Goal: Use online tool/utility: Use online tool/utility

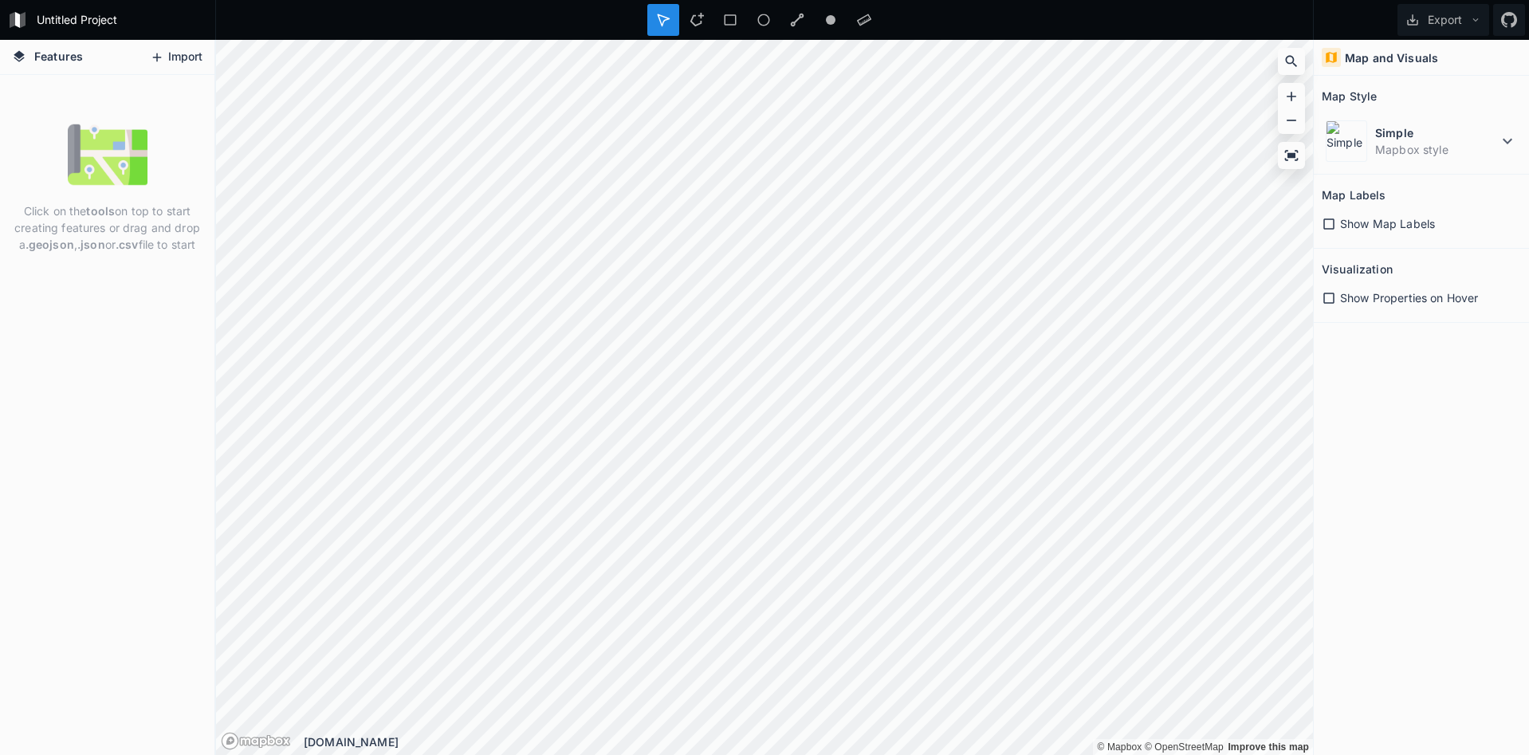
click at [156, 53] on icon at bounding box center [157, 57] width 14 height 14
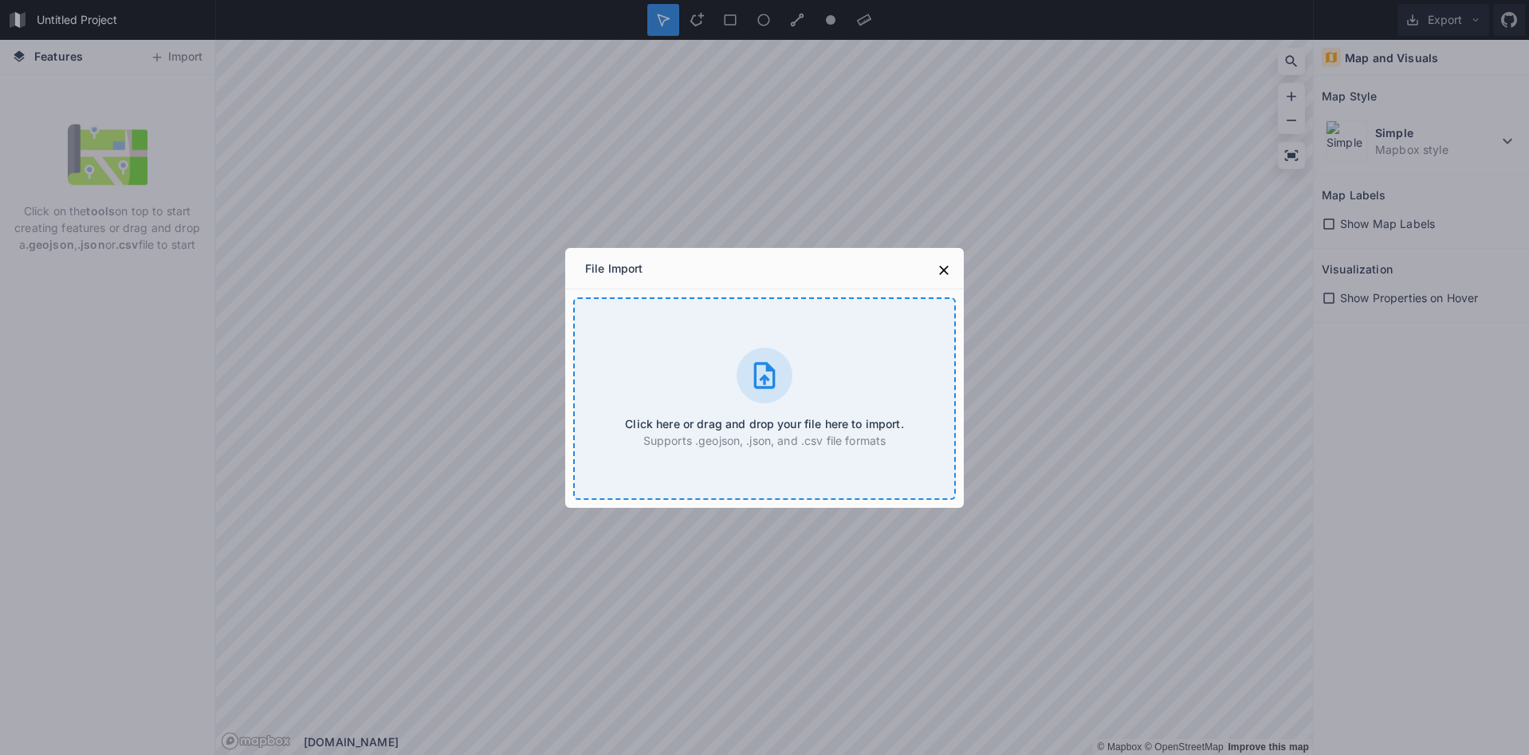
click at [826, 371] on div "Click here or drag and drop your file here to import. Supports .geojson, .json,…" at bounding box center [764, 398] width 383 height 202
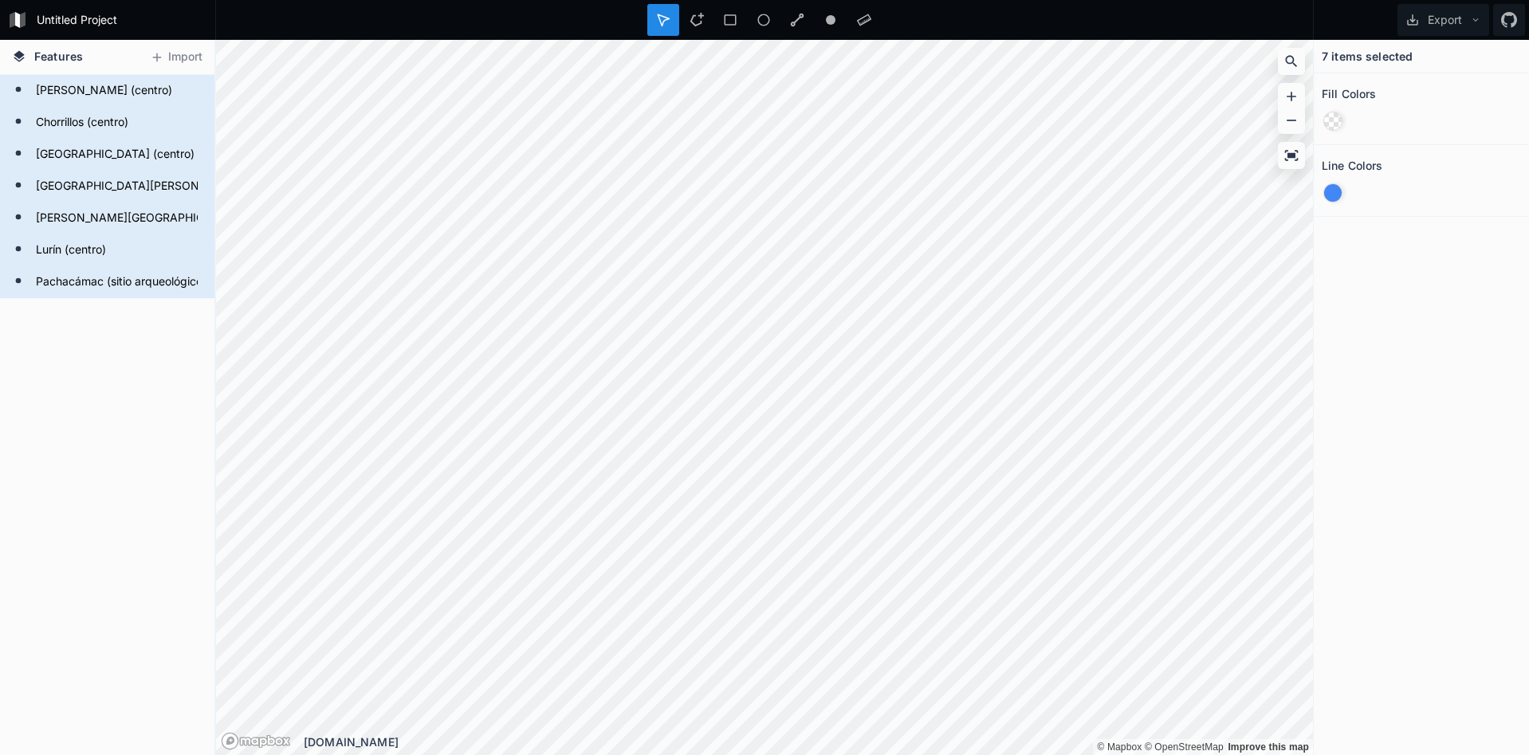
click at [1333, 190] on div at bounding box center [1333, 193] width 18 height 18
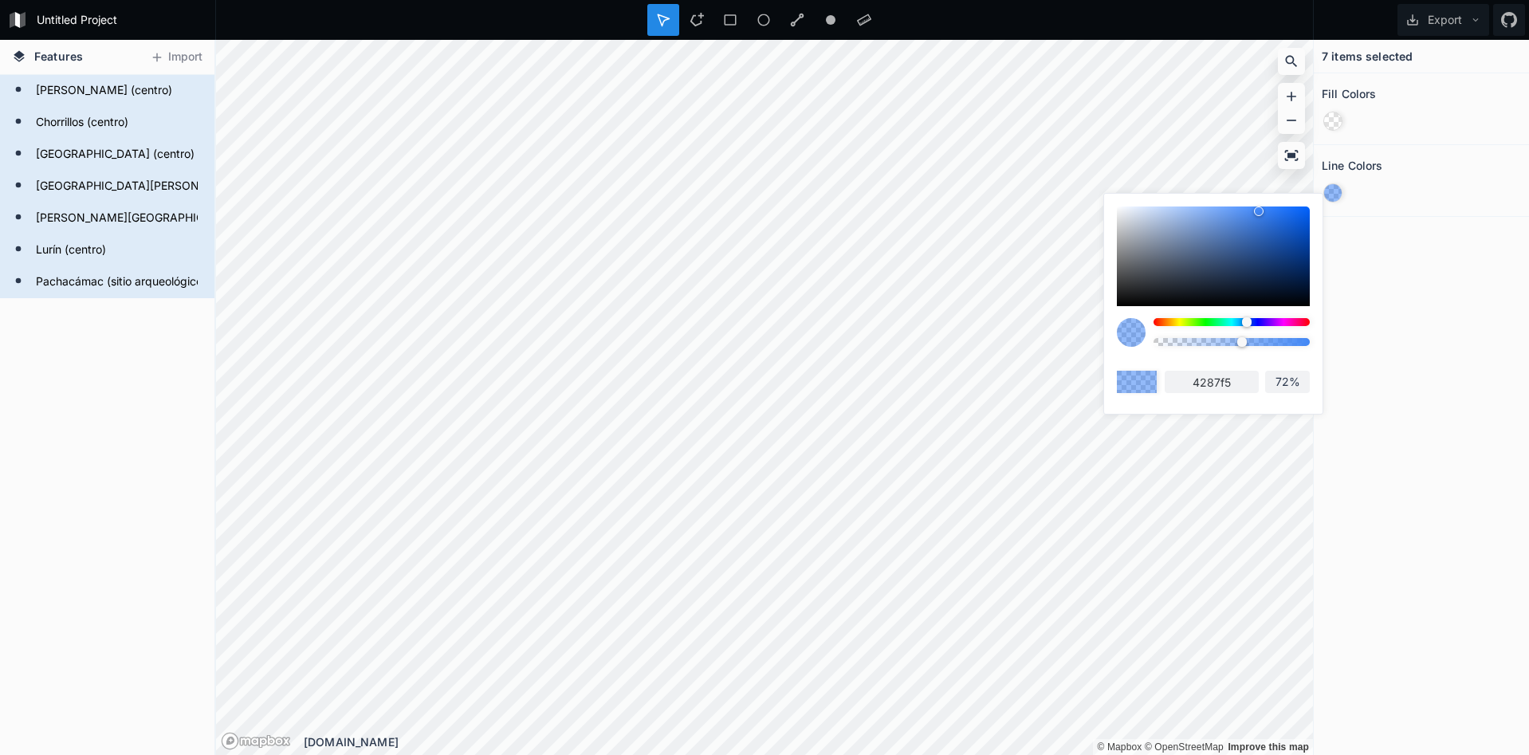
type input "73%"
drag, startPoint x: 1209, startPoint y: 341, endPoint x: 1266, endPoint y: 340, distance: 56.6
click at [1266, 340] on div at bounding box center [1231, 342] width 156 height 8
drag, startPoint x: 1242, startPoint y: 325, endPoint x: 1261, endPoint y: 324, distance: 19.1
click at [1261, 324] on div at bounding box center [1231, 322] width 156 height 8
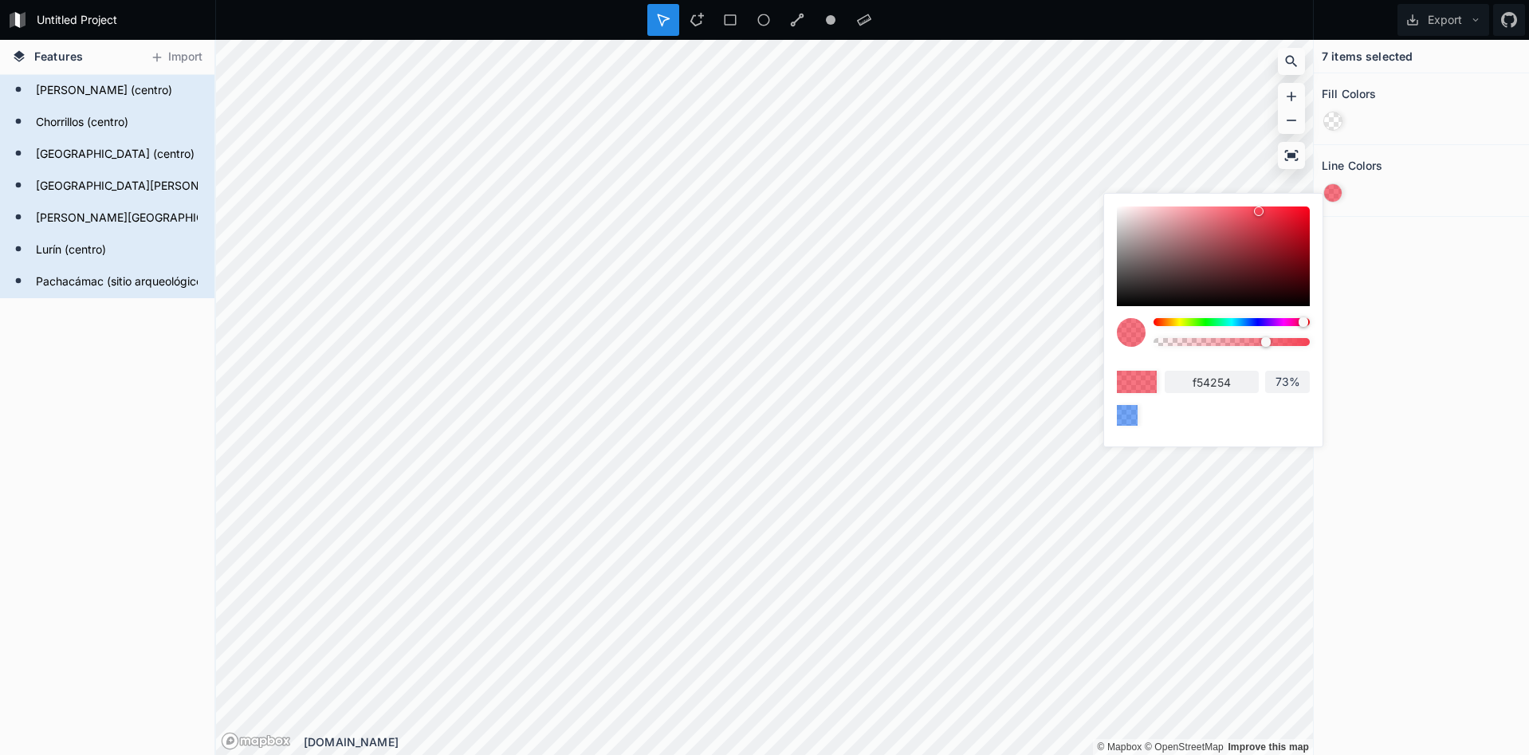
drag, startPoint x: 1261, startPoint y: 324, endPoint x: 1303, endPoint y: 323, distance: 42.3
click at [1303, 323] on div at bounding box center [1303, 322] width 10 height 10
drag, startPoint x: 1261, startPoint y: 234, endPoint x: 1267, endPoint y: 221, distance: 14.3
click at [1267, 222] on div at bounding box center [1213, 256] width 193 height 100
click at [1270, 216] on div at bounding box center [1213, 256] width 193 height 100
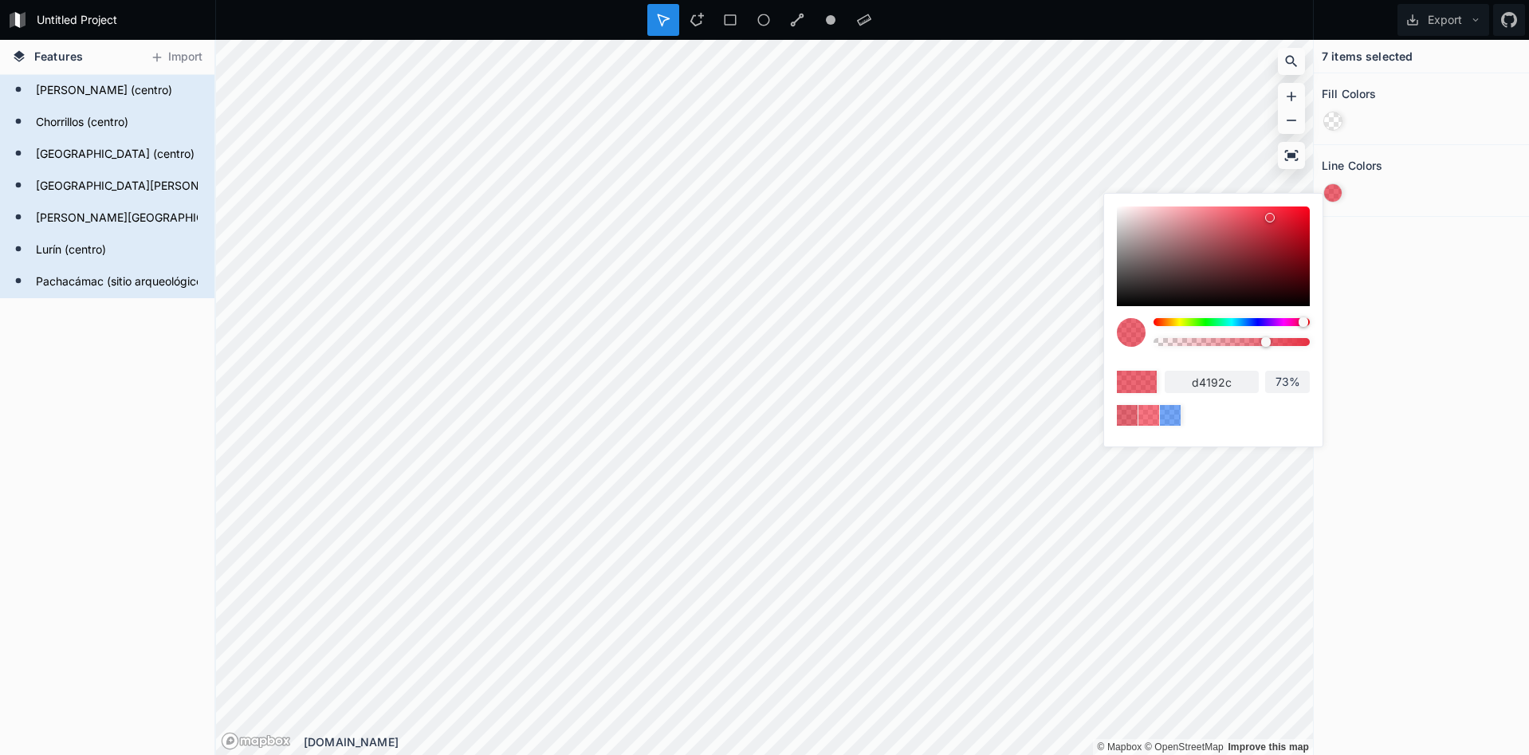
type input "d4172a"
click at [1288, 223] on div at bounding box center [1293, 228] width 10 height 10
click at [1334, 124] on div at bounding box center [1333, 121] width 18 height 18
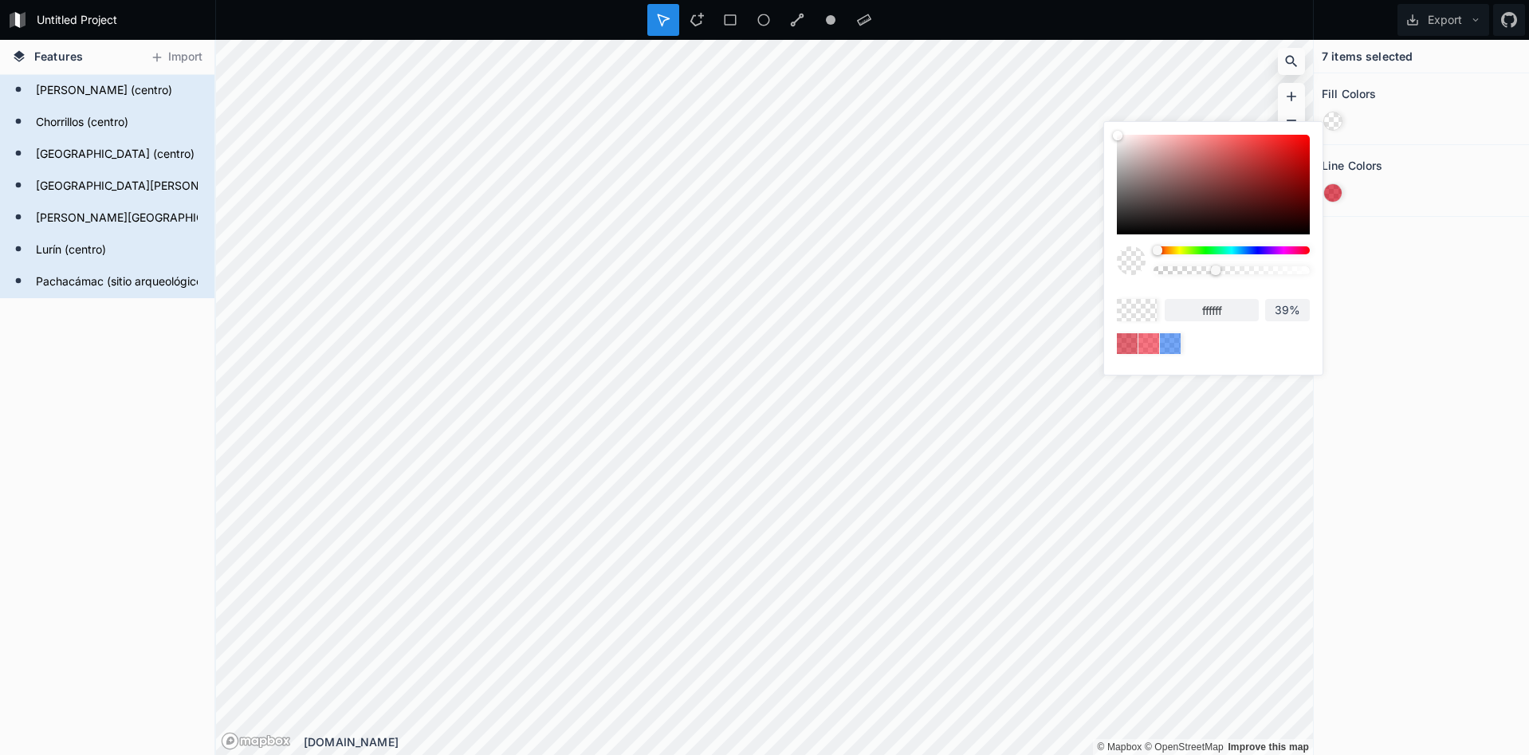
drag, startPoint x: 1243, startPoint y: 156, endPoint x: 1250, endPoint y: 131, distance: 26.3
click at [1250, 131] on div "ffffff 39%" at bounding box center [1213, 244] width 218 height 245
drag, startPoint x: 1247, startPoint y: 136, endPoint x: 1234, endPoint y: 143, distance: 15.0
click at [1234, 143] on div "ffffff 39%" at bounding box center [1213, 244] width 218 height 245
click at [1228, 153] on div at bounding box center [1213, 185] width 193 height 100
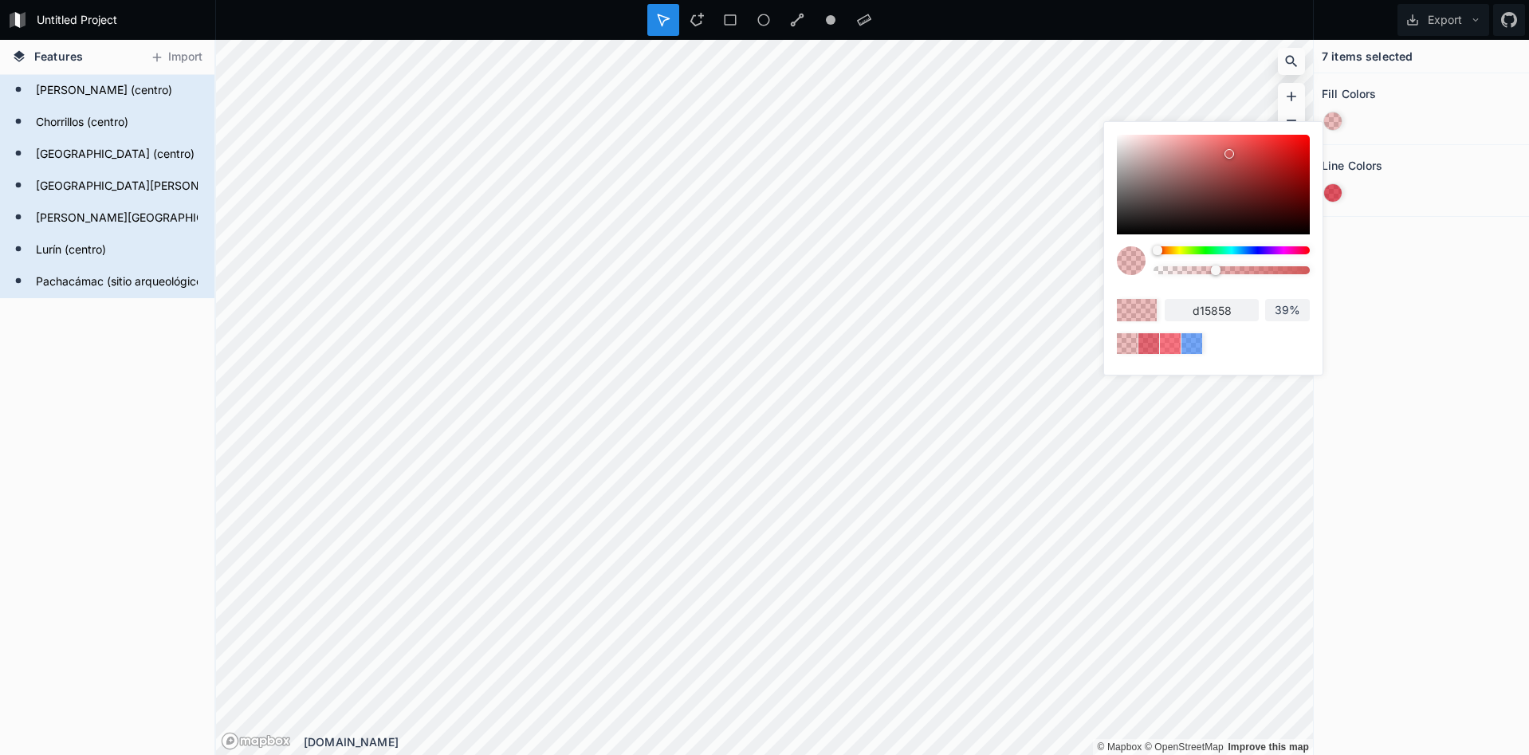
drag, startPoint x: 1215, startPoint y: 149, endPoint x: 1239, endPoint y: 136, distance: 27.5
click at [1239, 136] on div at bounding box center [1213, 185] width 193 height 100
drag, startPoint x: 1245, startPoint y: 150, endPoint x: 1275, endPoint y: 143, distance: 30.4
click at [1275, 143] on div at bounding box center [1213, 185] width 193 height 100
click at [1270, 143] on div at bounding box center [1213, 185] width 193 height 100
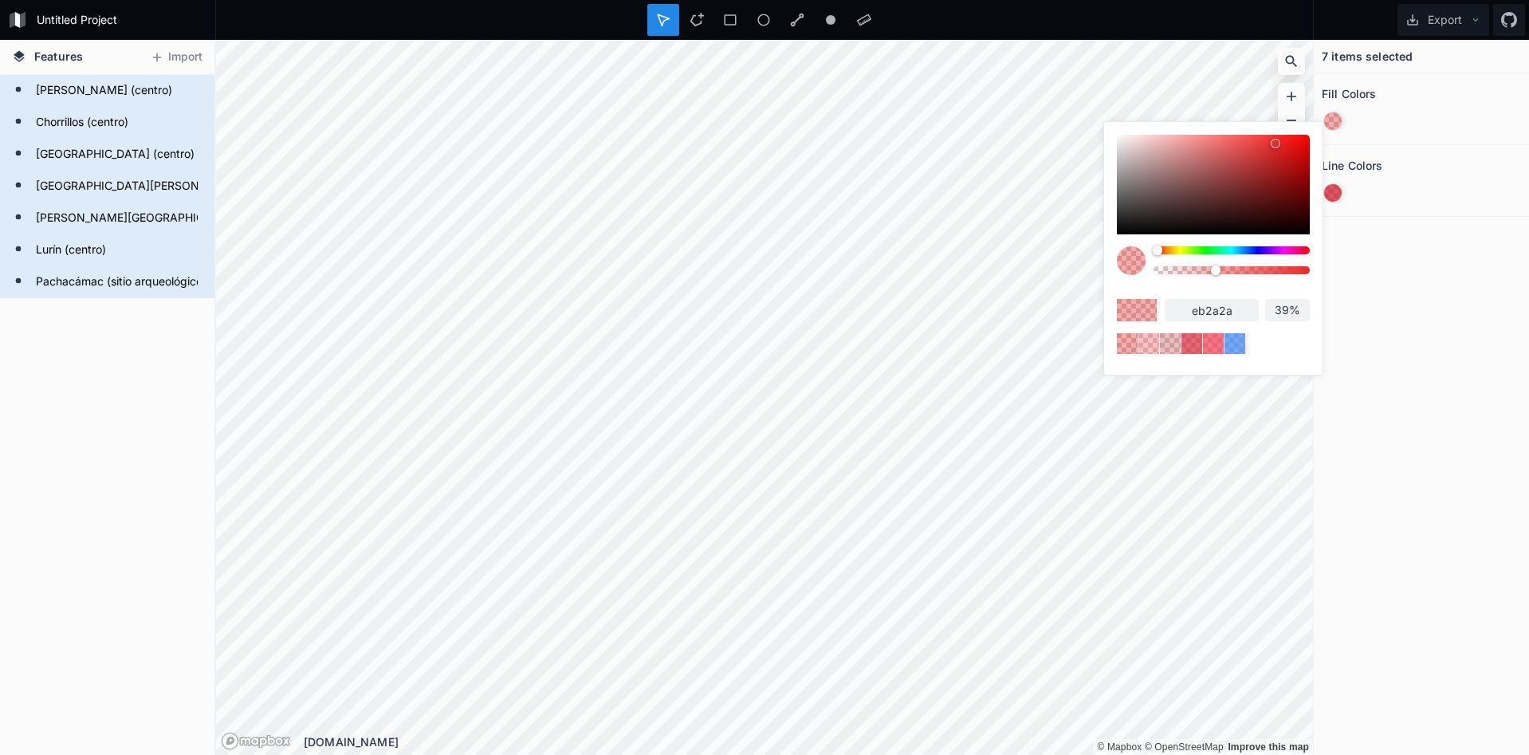
type input "eb3131"
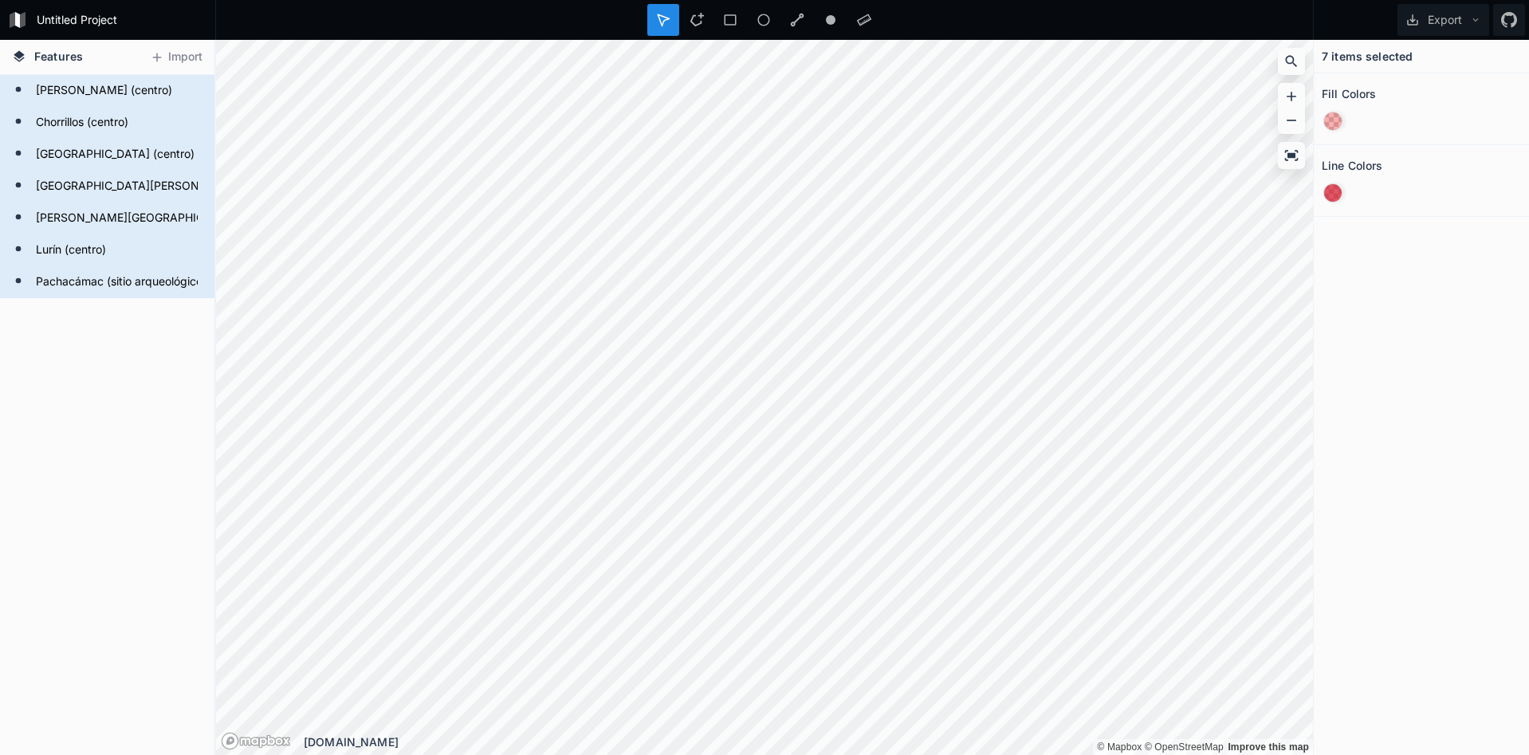
click at [1429, 319] on div "7 items selected Fill Colors Line Colors" at bounding box center [1421, 397] width 215 height 715
